Goal: Transaction & Acquisition: Purchase product/service

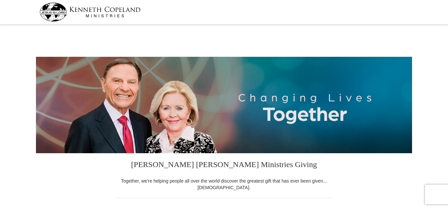
select select "FL"
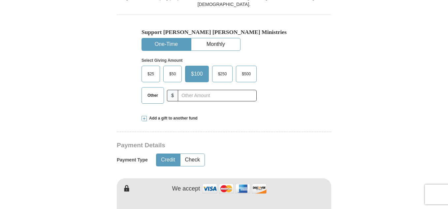
scroll to position [185, 0]
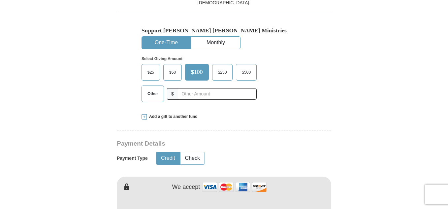
click at [149, 95] on span "Other" at bounding box center [152, 94] width 17 height 10
click at [0, 0] on input "Other" at bounding box center [0, 0] width 0 height 0
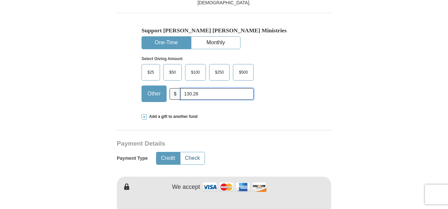
type input "130.26"
click at [193, 158] on button "Check" at bounding box center [192, 158] width 24 height 12
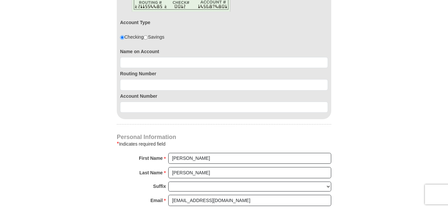
scroll to position [400, 0]
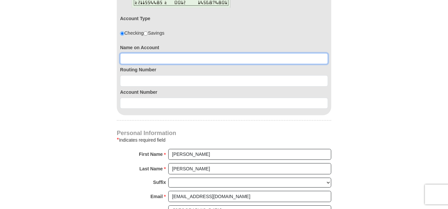
click at [204, 59] on input at bounding box center [224, 58] width 208 height 11
type input "Thomas D. and Josephine Lewis"
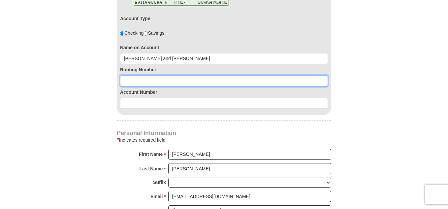
click at [192, 83] on input at bounding box center [224, 80] width 208 height 11
type input "067005158"
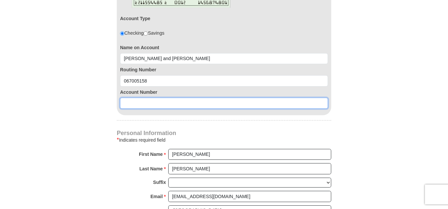
click at [176, 102] on input at bounding box center [224, 103] width 208 height 11
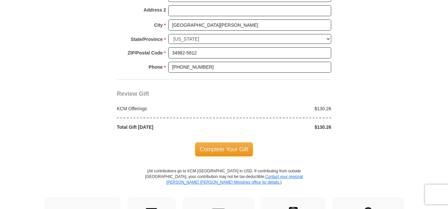
scroll to position [632, 0]
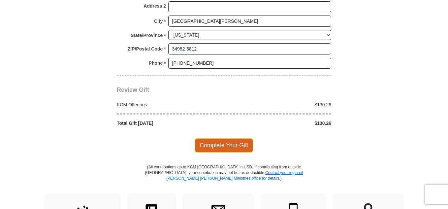
type input "4131107296"
click at [239, 148] on span "Complete Your Gift" at bounding box center [224, 145] width 58 height 14
